Goal: Find specific page/section: Find specific page/section

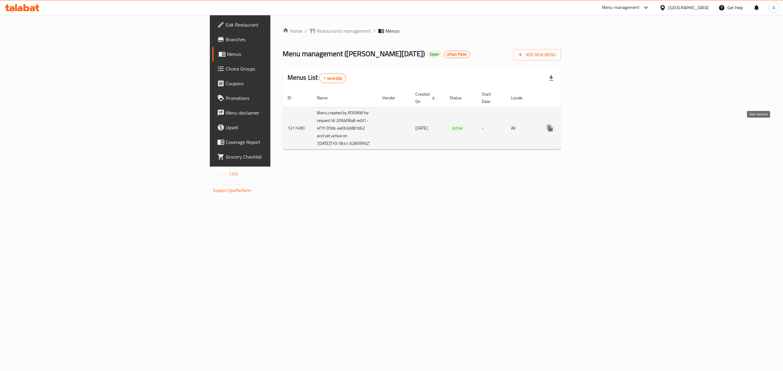
click at [598, 127] on icon "enhanced table" at bounding box center [593, 128] width 7 height 7
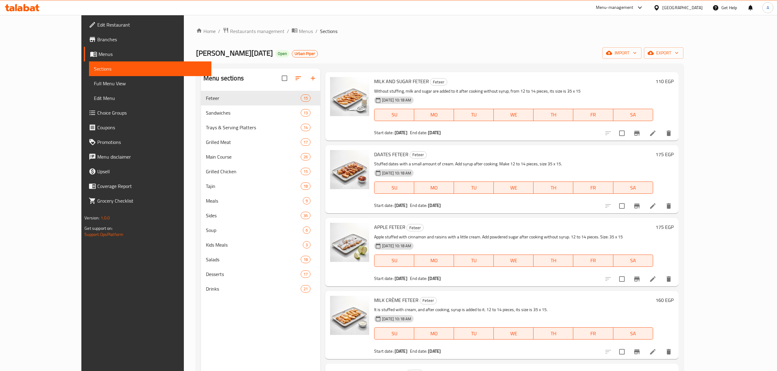
scroll to position [403, 0]
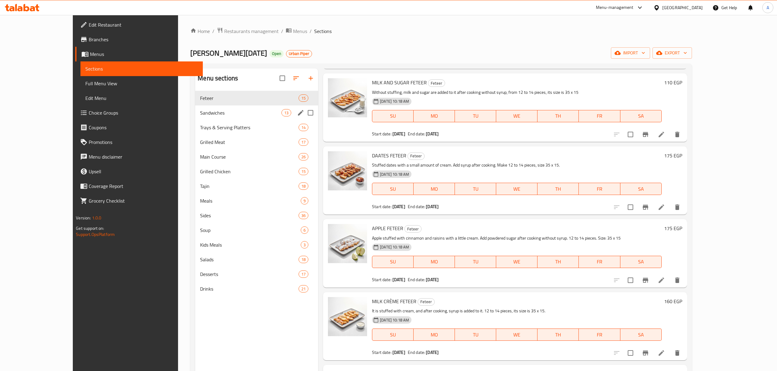
click at [195, 117] on div "Sandwiches 13" at bounding box center [256, 113] width 123 height 15
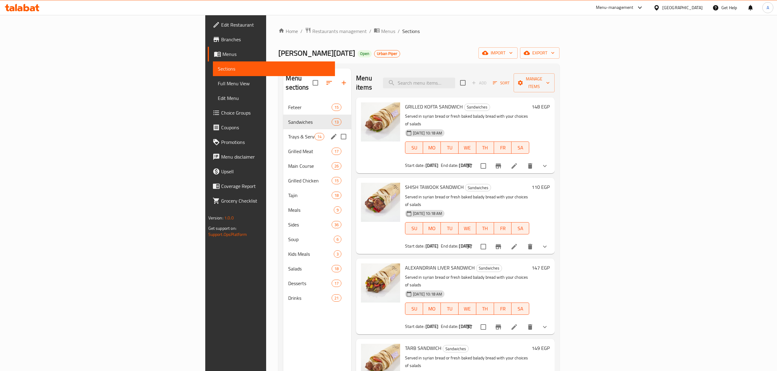
click at [283, 133] on div "Trays & Serving Platters 14" at bounding box center [317, 136] width 68 height 15
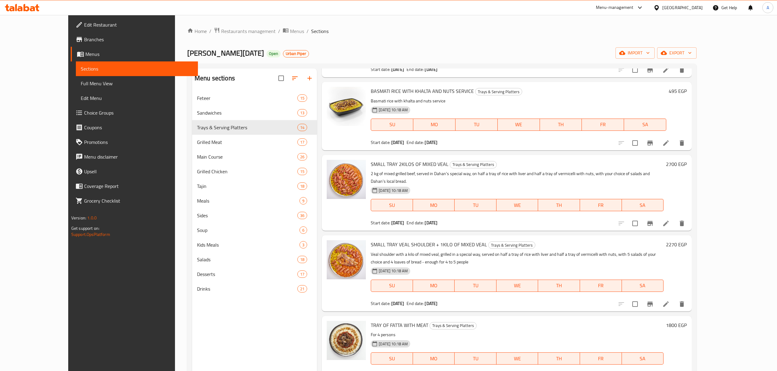
scroll to position [680, 0]
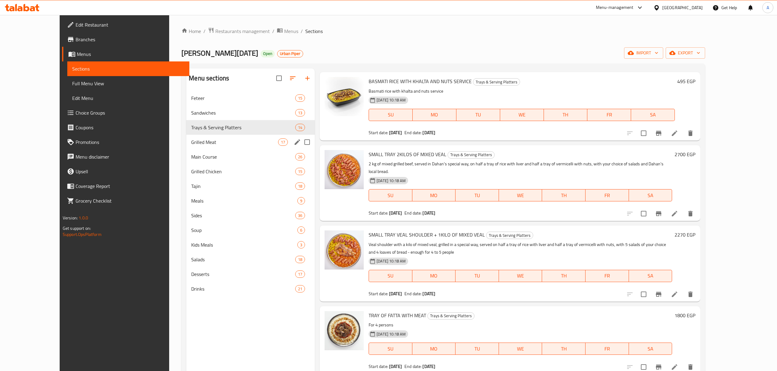
click at [191, 143] on span "Grilled Meat" at bounding box center [234, 142] width 87 height 7
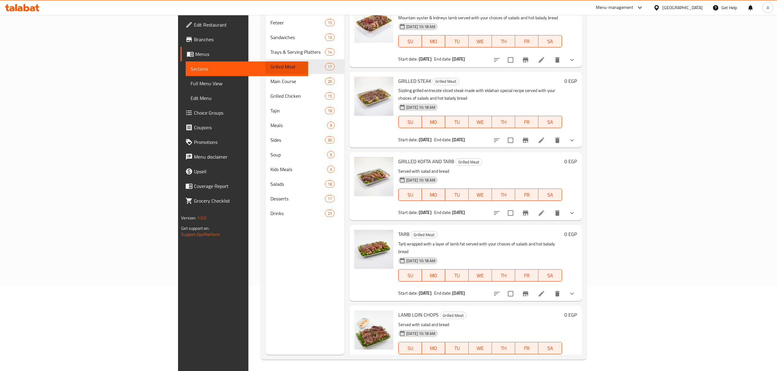
scroll to position [86, 0]
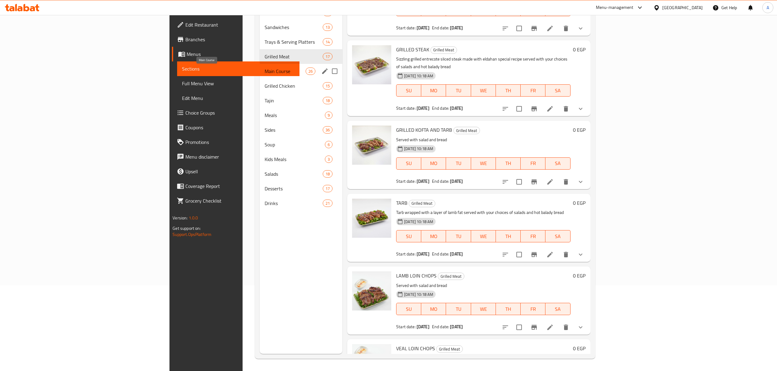
click at [265, 70] on span "Main Course" at bounding box center [285, 71] width 41 height 7
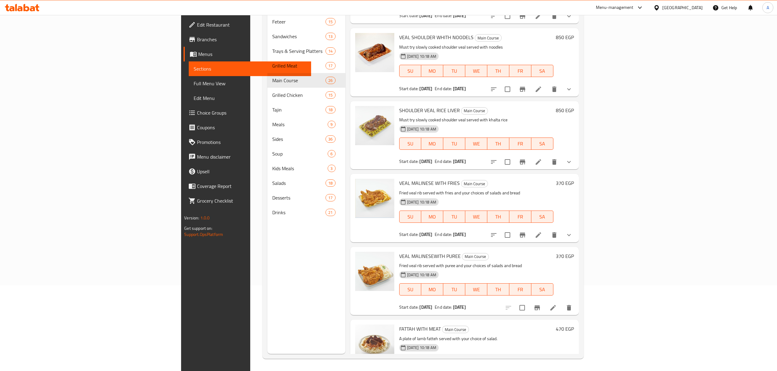
scroll to position [1540, 0]
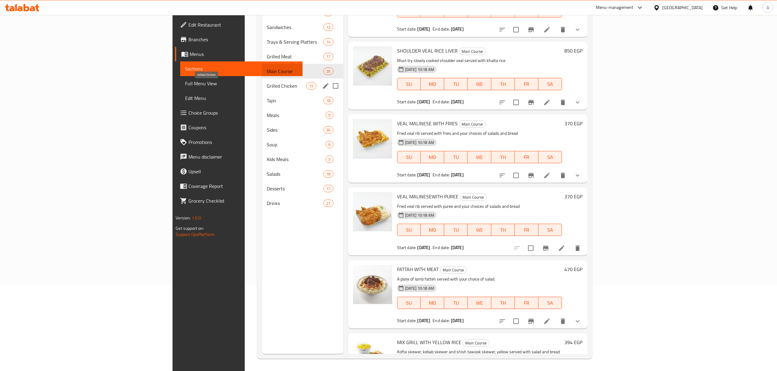
click at [267, 82] on span "Grilled Chicken" at bounding box center [287, 85] width 40 height 7
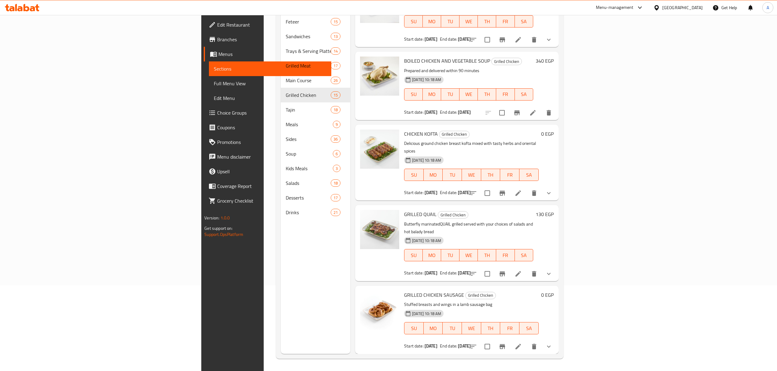
scroll to position [738, 0]
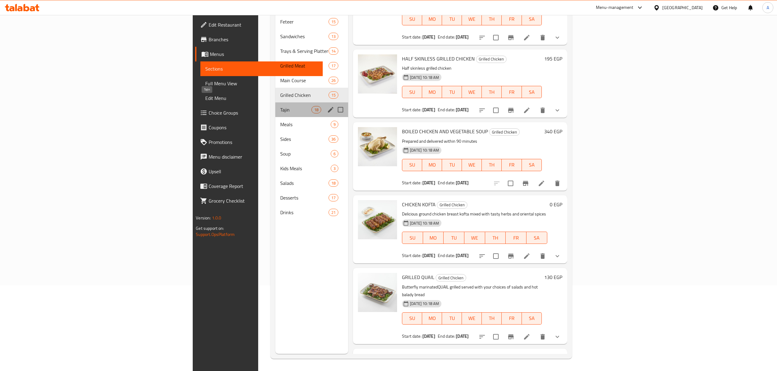
click at [280, 106] on span "Tajin" at bounding box center [295, 109] width 31 height 7
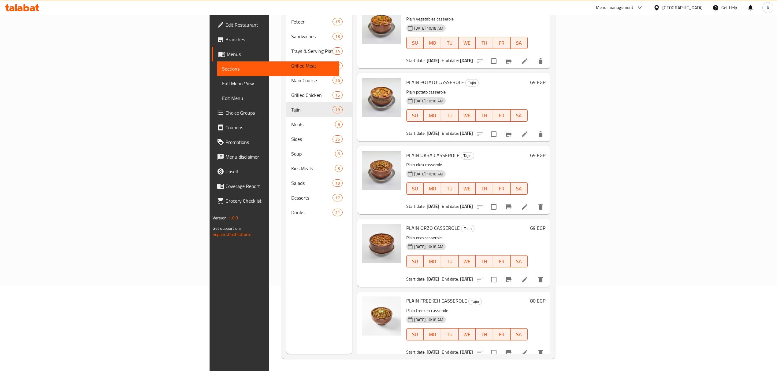
scroll to position [957, 0]
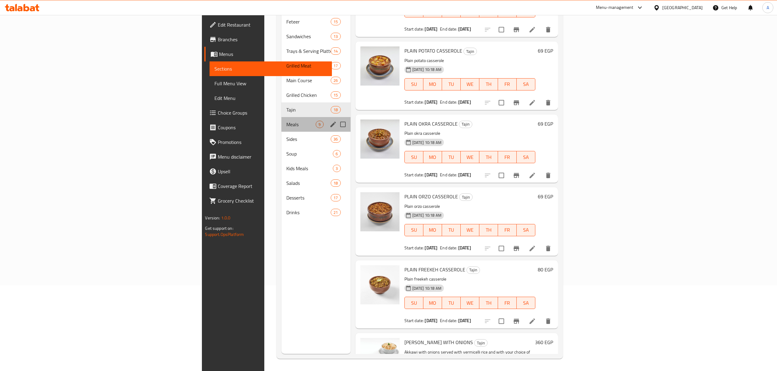
click at [281, 117] on div "Meals 9" at bounding box center [315, 124] width 69 height 15
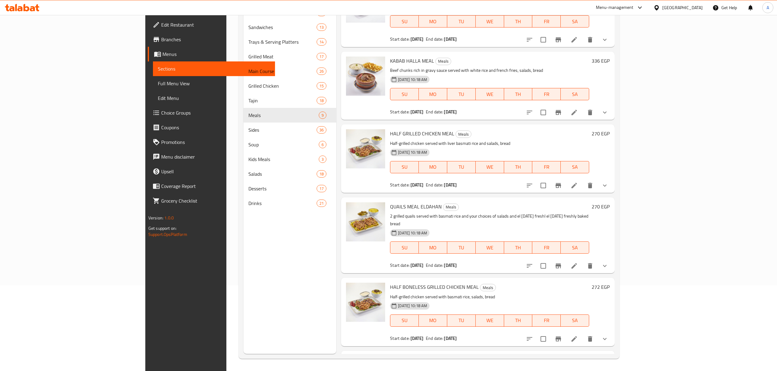
scroll to position [96, 0]
click at [609, 189] on icon "show more" at bounding box center [604, 186] width 7 height 7
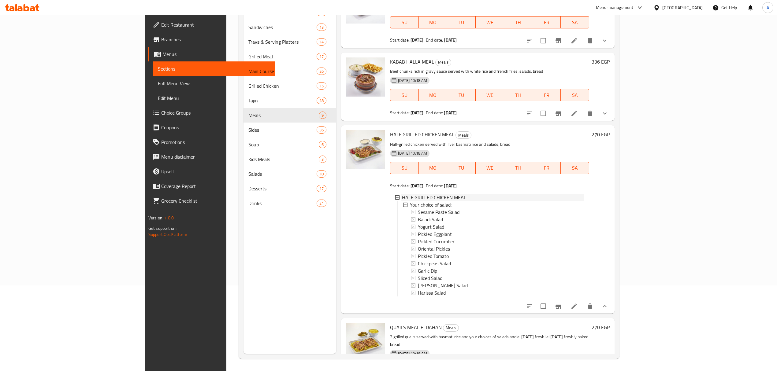
click at [402, 199] on span "HALF GRILLED CHICKEN MEAL" at bounding box center [434, 197] width 64 height 7
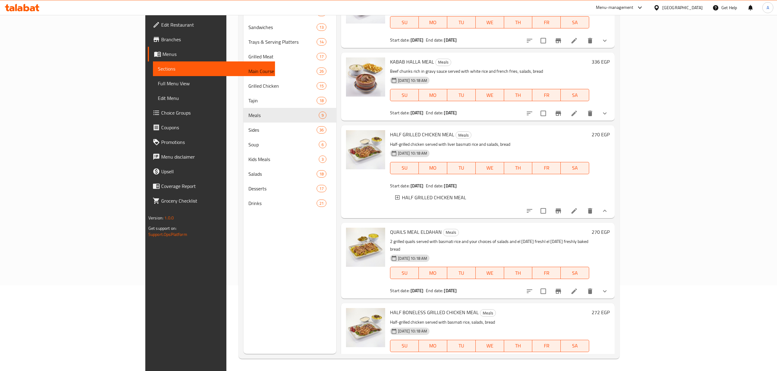
click at [502, 196] on div "HALF GRILLED CHICKEN MEAL" at bounding box center [493, 197] width 182 height 7
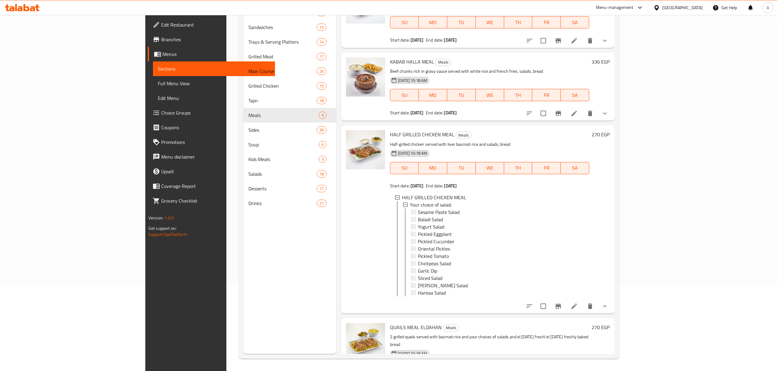
click at [344, 246] on div at bounding box center [366, 219] width 44 height 183
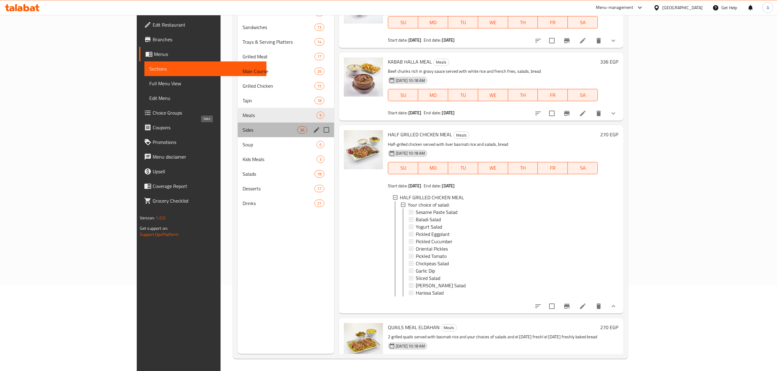
click at [243, 132] on span "Sides" at bounding box center [270, 129] width 55 height 7
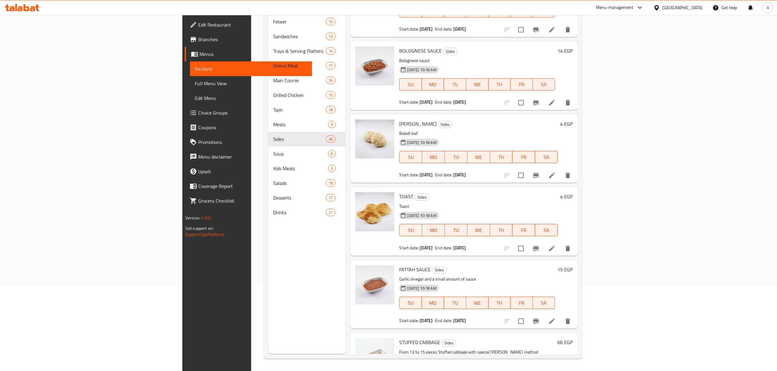
scroll to position [1973, 0]
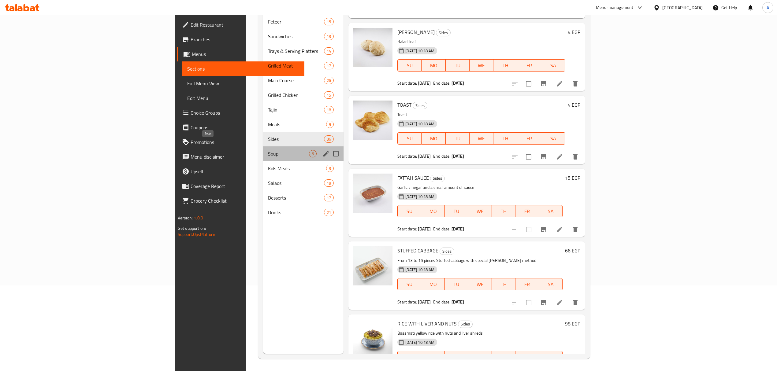
click at [268, 150] on span "Soup" at bounding box center [288, 153] width 41 height 7
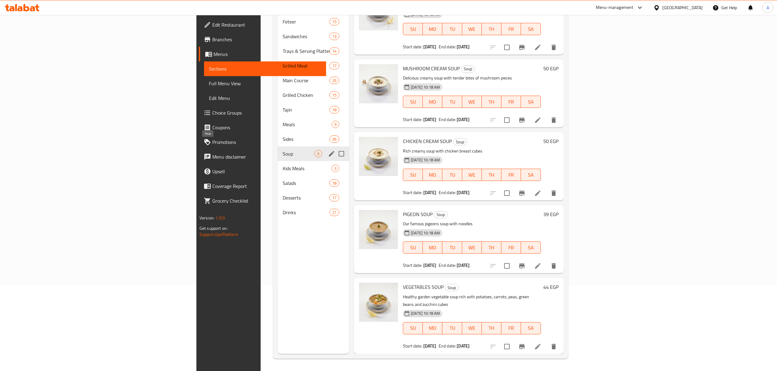
scroll to position [81, 0]
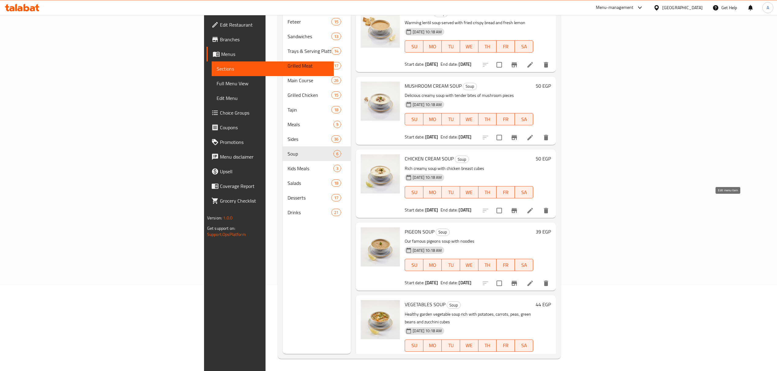
click at [534, 207] on icon at bounding box center [530, 210] width 7 height 7
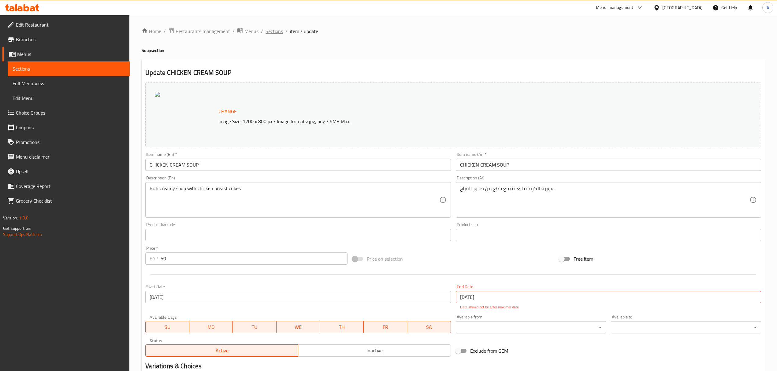
click at [270, 33] on span "Sections" at bounding box center [274, 31] width 17 height 7
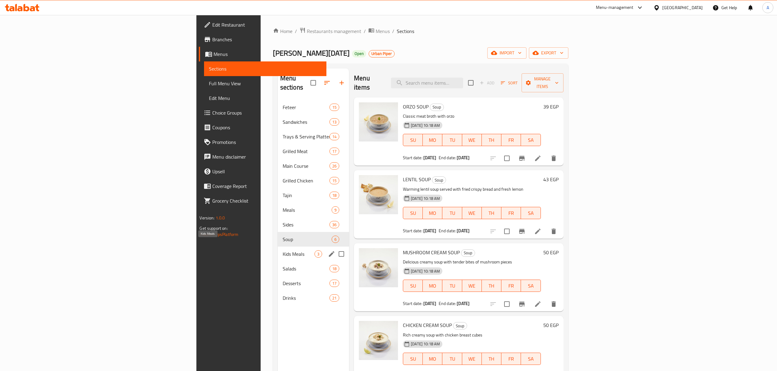
click at [283, 251] on span "Kids Meals" at bounding box center [299, 254] width 32 height 7
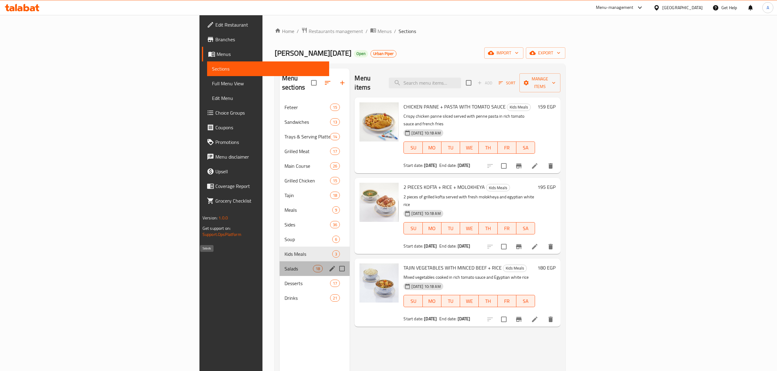
click at [285, 265] on span "Salads" at bounding box center [299, 268] width 28 height 7
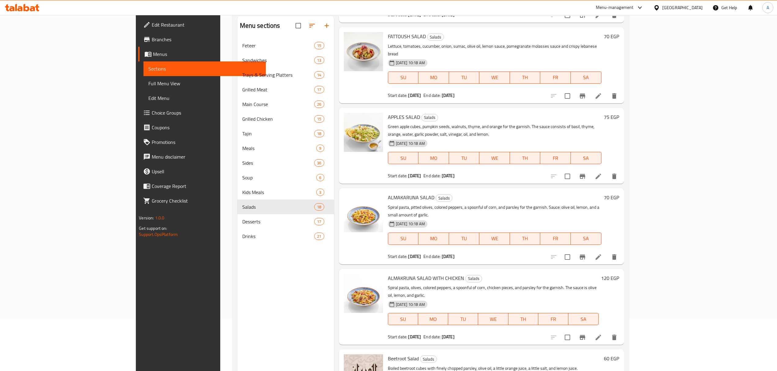
scroll to position [86, 0]
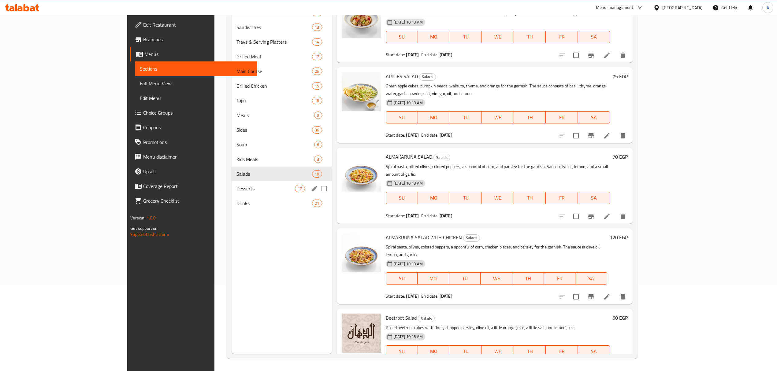
click at [236, 185] on span "Desserts" at bounding box center [265, 188] width 58 height 7
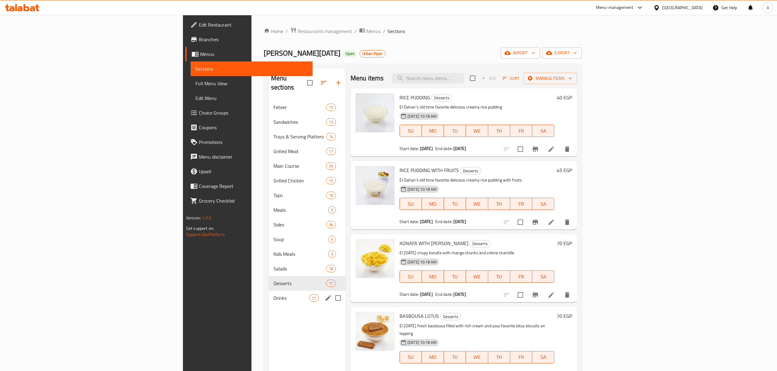
click at [274, 295] on span "Drinks" at bounding box center [291, 298] width 35 height 7
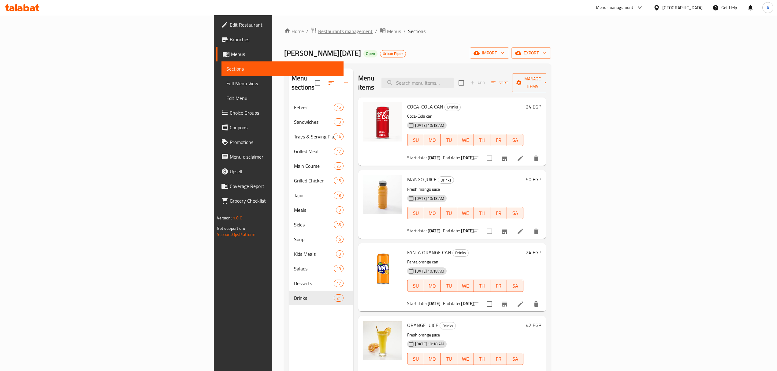
click at [318, 29] on span "Restaurants management" at bounding box center [345, 31] width 54 height 7
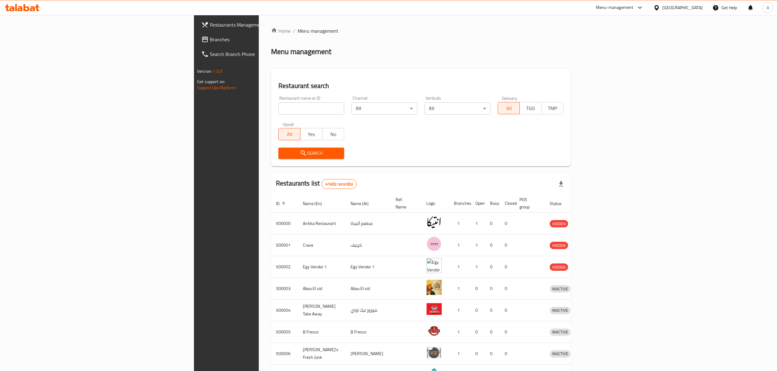
click at [278, 106] on input "search" at bounding box center [311, 108] width 66 height 12
click at [278, 107] on input "search" at bounding box center [311, 108] width 66 height 12
type input "نبؤ"
click at [278, 106] on input "نبؤ" at bounding box center [311, 108] width 66 height 12
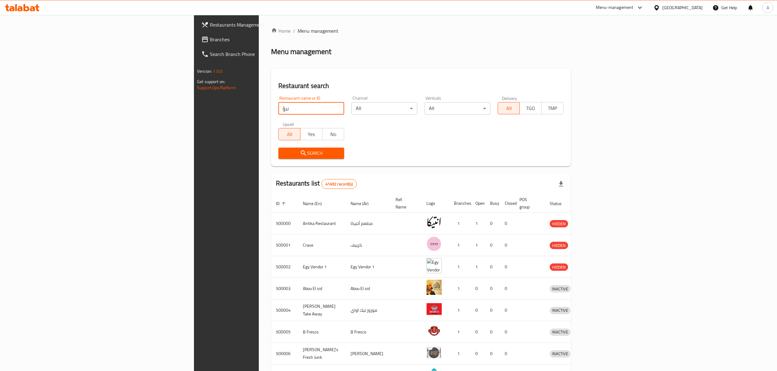
click at [278, 106] on input "نبؤ" at bounding box center [311, 108] width 66 height 12
type input "KFC"
click button "Search" at bounding box center [311, 153] width 66 height 11
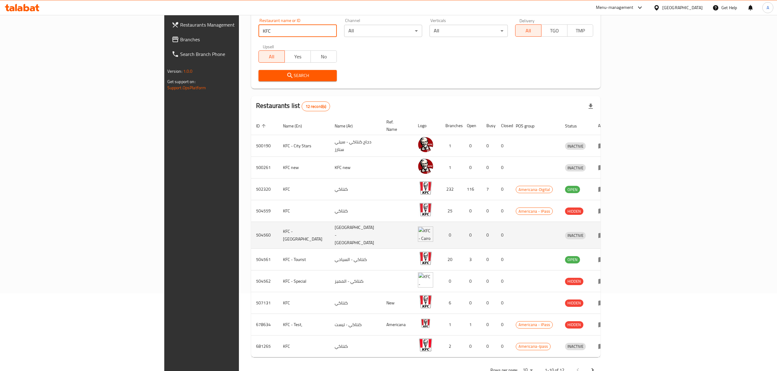
scroll to position [85, 0]
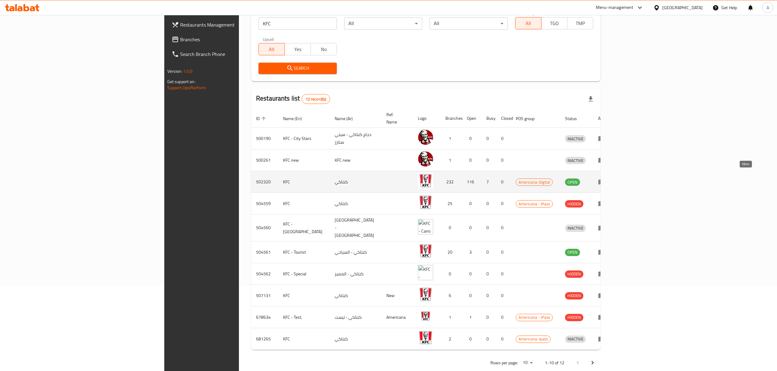
click at [605, 178] on icon "enhanced table" at bounding box center [601, 181] width 7 height 7
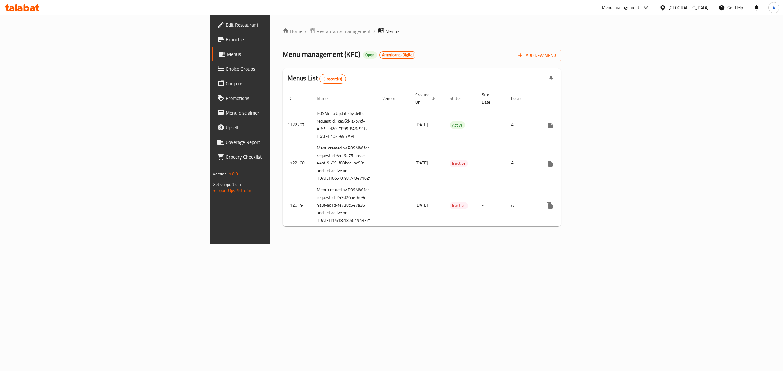
click at [226, 38] on span "Branches" at bounding box center [281, 39] width 110 height 7
